Goal: Navigation & Orientation: Find specific page/section

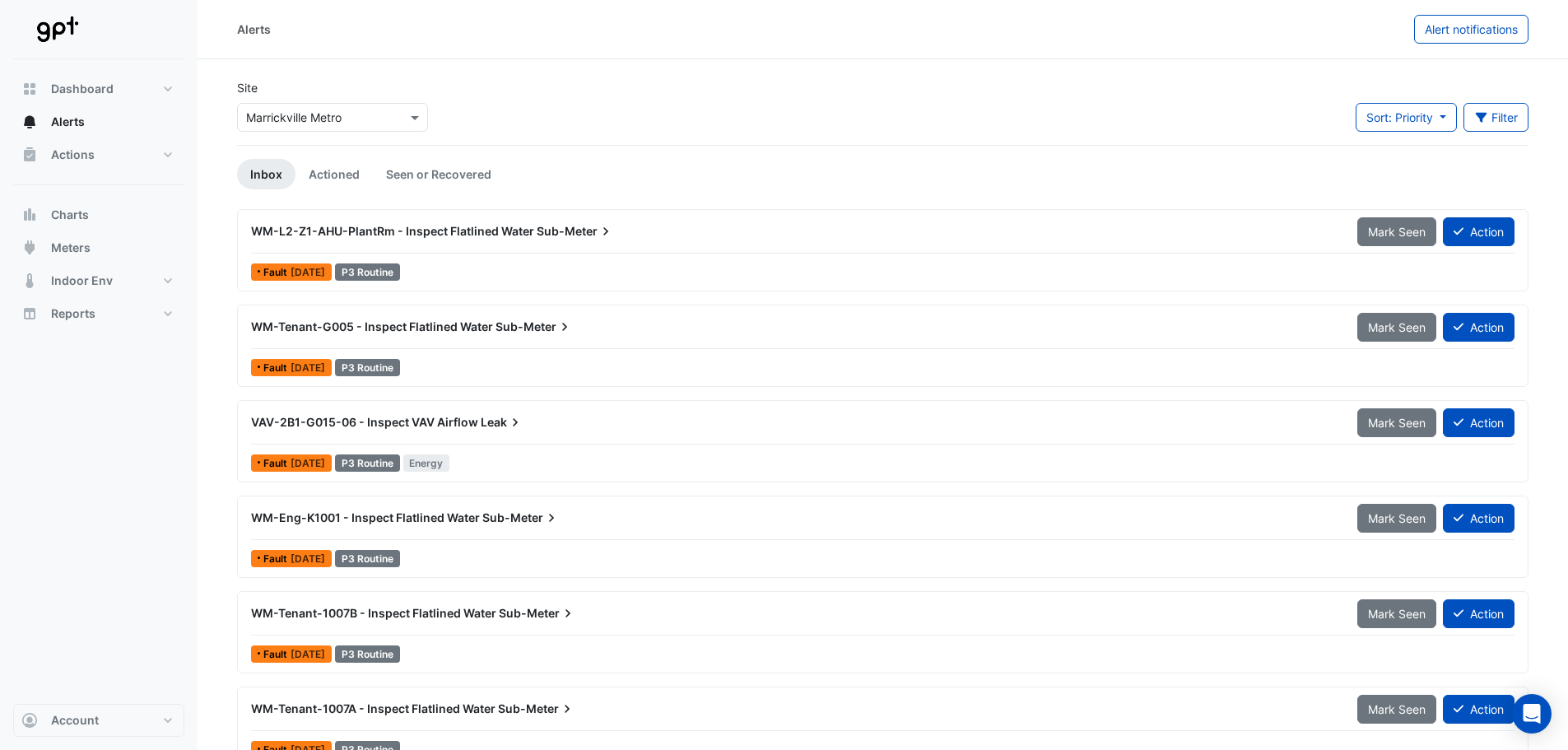
click at [387, 118] on div at bounding box center [332, 117] width 189 height 19
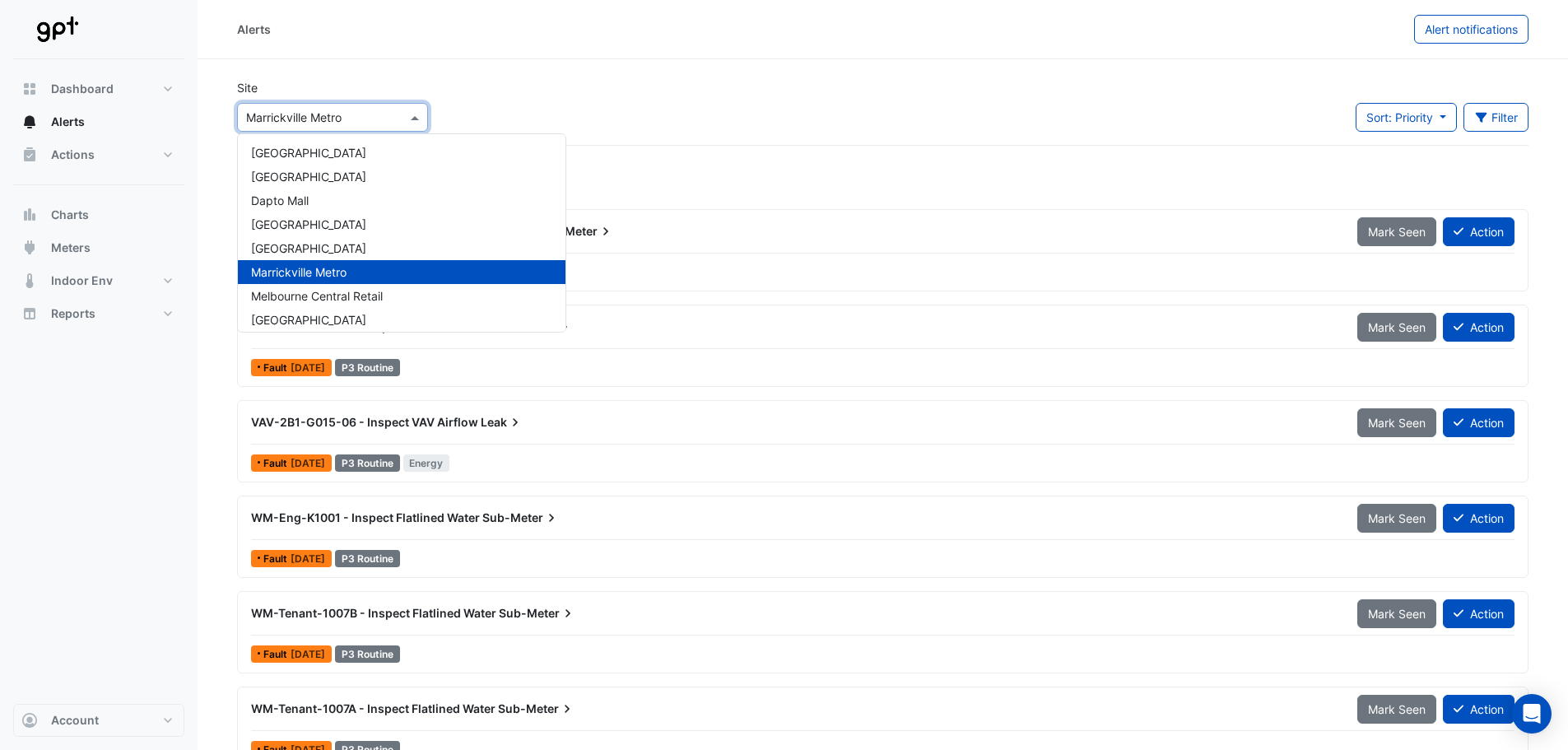
click at [550, 106] on div "Site Select a Site × [GEOGRAPHIC_DATA] [GEOGRAPHIC_DATA] [GEOGRAPHIC_DATA] [GEO…" at bounding box center [883, 111] width 1312 height 66
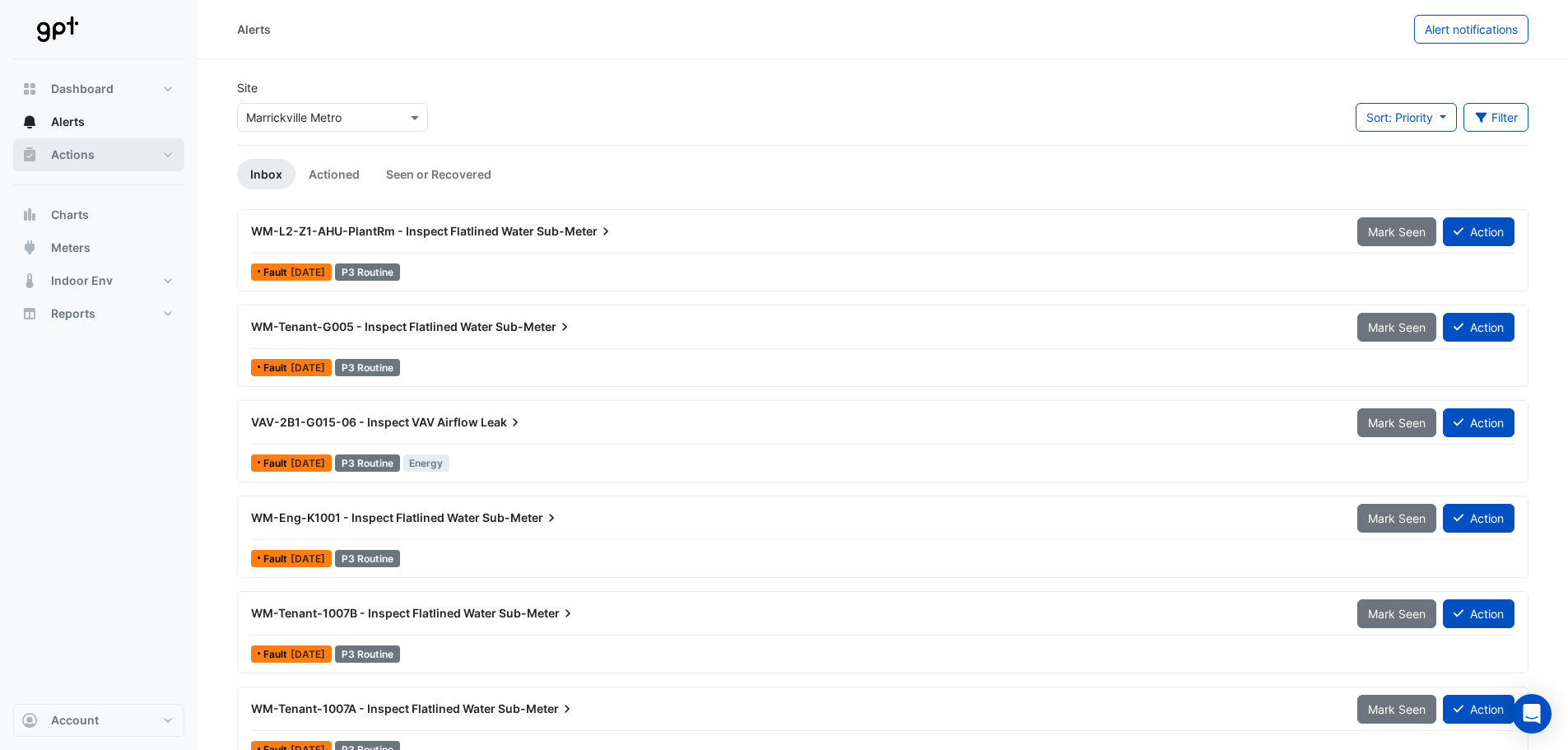
click at [163, 163] on button "Actions" at bounding box center [98, 154] width 171 height 33
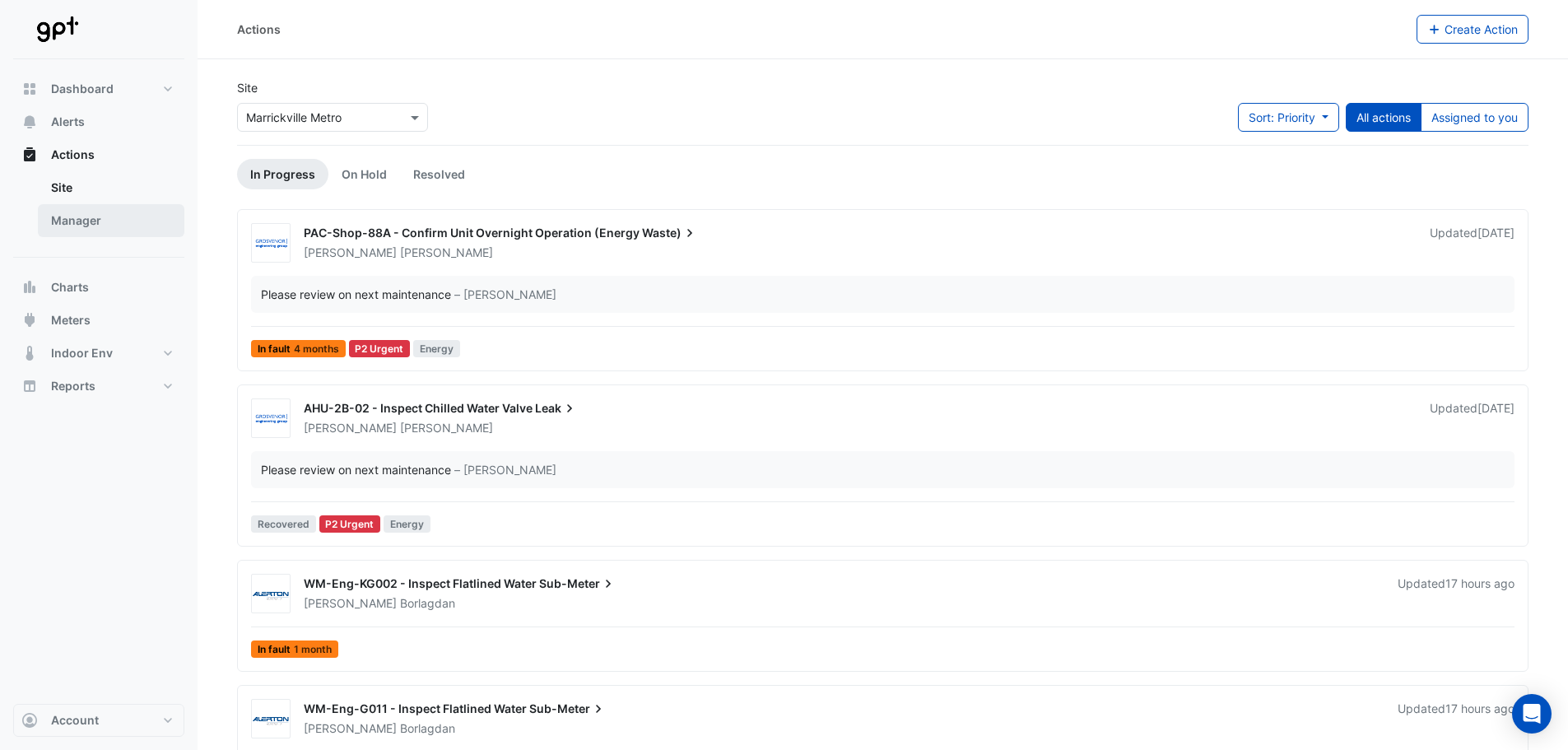
click at [113, 216] on link "Manager" at bounding box center [110, 220] width 147 height 33
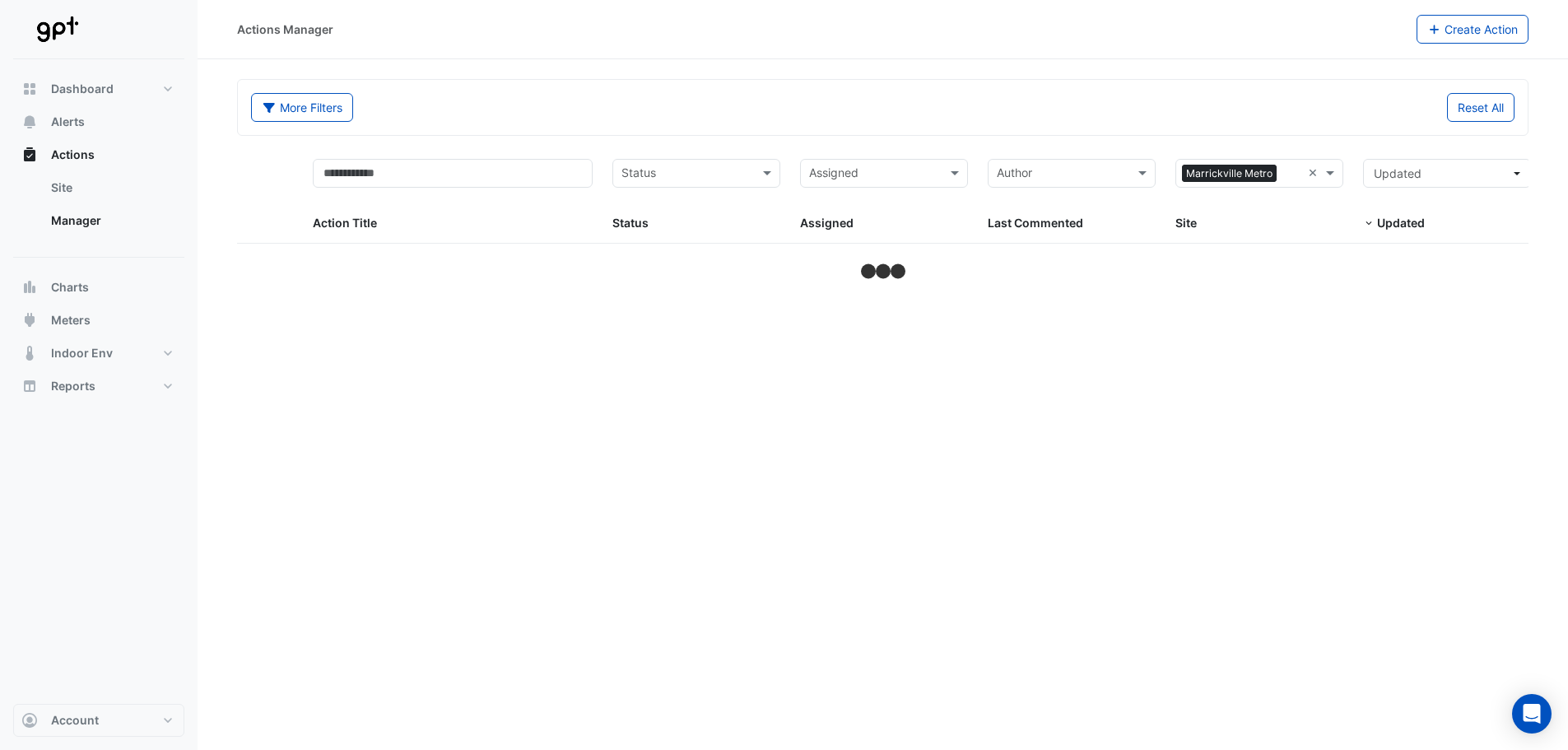
select select "***"
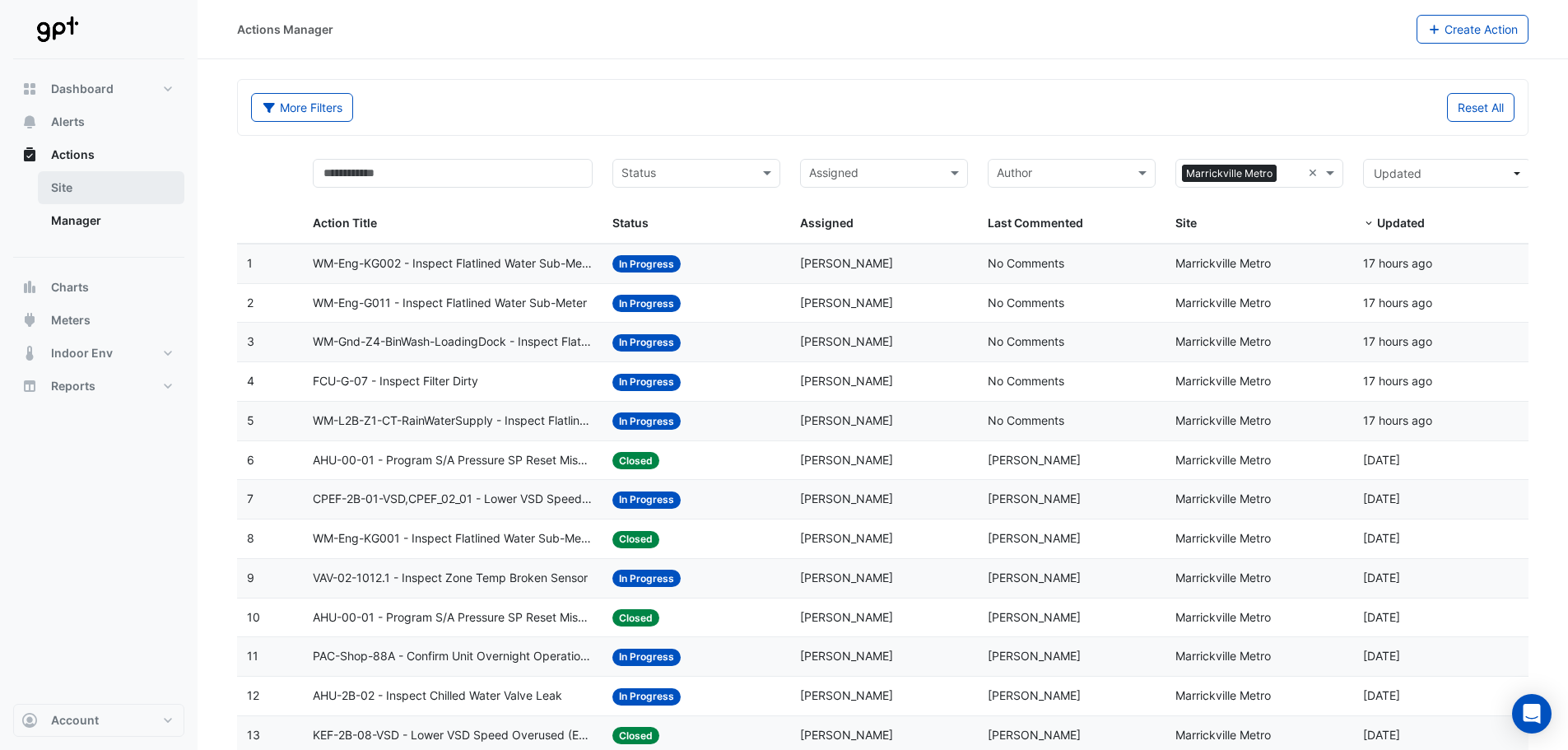
click at [100, 188] on link "Site" at bounding box center [110, 187] width 147 height 33
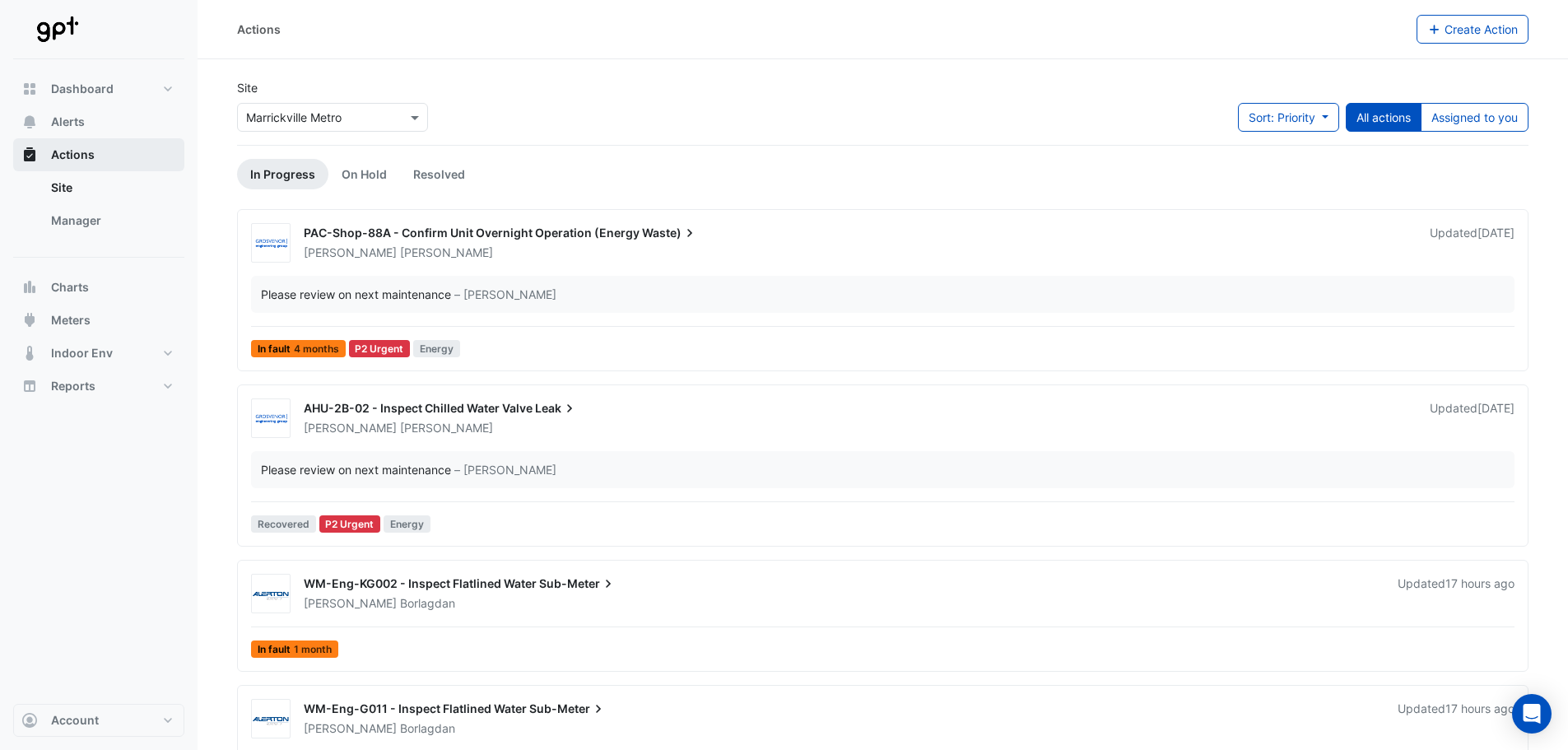
click at [100, 140] on button "Actions" at bounding box center [98, 154] width 171 height 33
click at [100, 130] on button "Alerts" at bounding box center [98, 122] width 171 height 33
